Goal: Communication & Community: Answer question/provide support

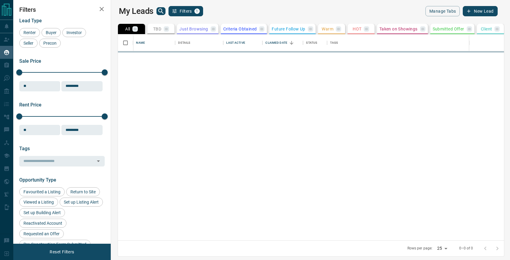
scroll to position [206, 397]
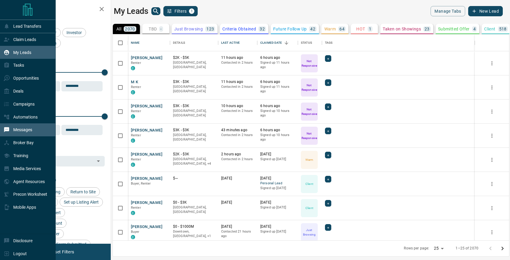
click at [19, 128] on p "Messages" at bounding box center [22, 129] width 19 height 5
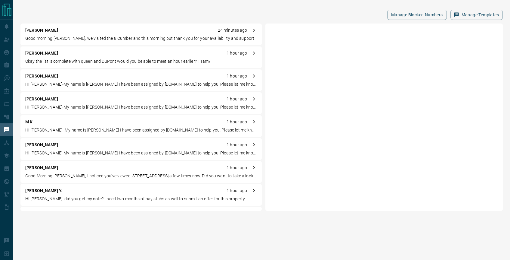
click at [134, 38] on p "Good morning [PERSON_NAME], we visited the 8 Cumberland this morning but thank …" at bounding box center [141, 38] width 232 height 6
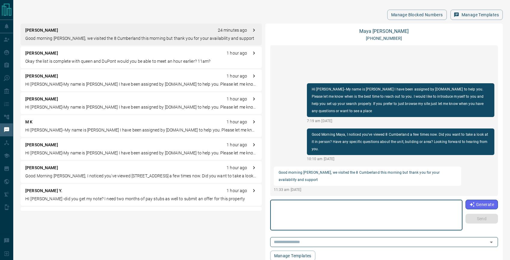
click at [347, 206] on textarea at bounding box center [367, 215] width 184 height 26
type textarea "*"
type textarea "**********"
click at [475, 217] on button "Send" at bounding box center [482, 219] width 33 height 10
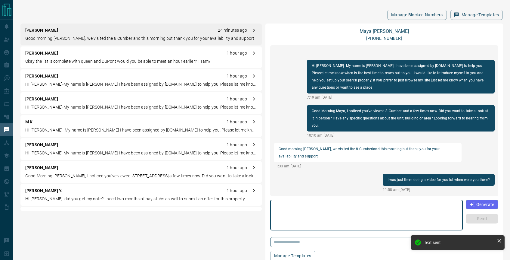
click at [338, 220] on textarea at bounding box center [367, 215] width 184 height 26
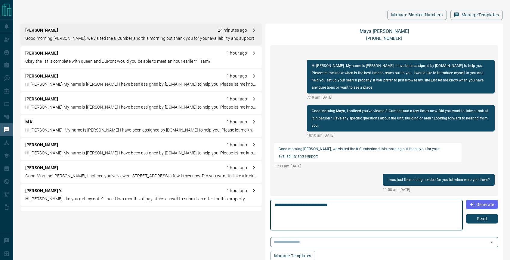
type textarea "**********"
click at [476, 217] on button "Send" at bounding box center [482, 219] width 33 height 10
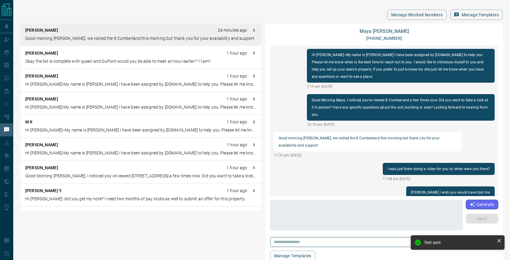
click at [117, 63] on p "Okay the list is complete with queen and DuPont would you be able to meet an ho…" at bounding box center [141, 61] width 232 height 6
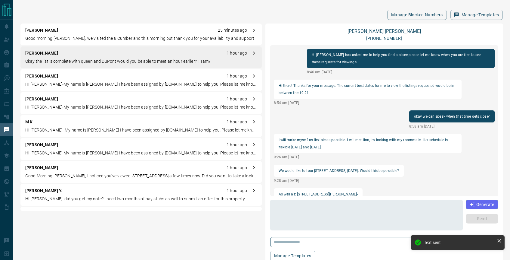
scroll to position [589, 0]
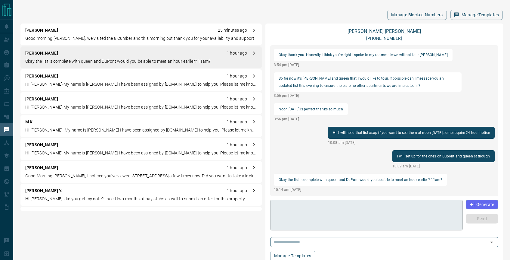
click at [322, 212] on textarea at bounding box center [367, 215] width 184 height 26
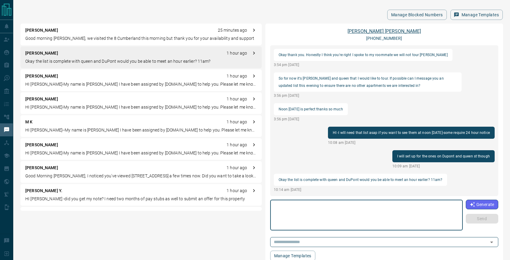
click at [373, 33] on link "[PERSON_NAME]" at bounding box center [384, 31] width 73 height 6
